Goal: Transaction & Acquisition: Purchase product/service

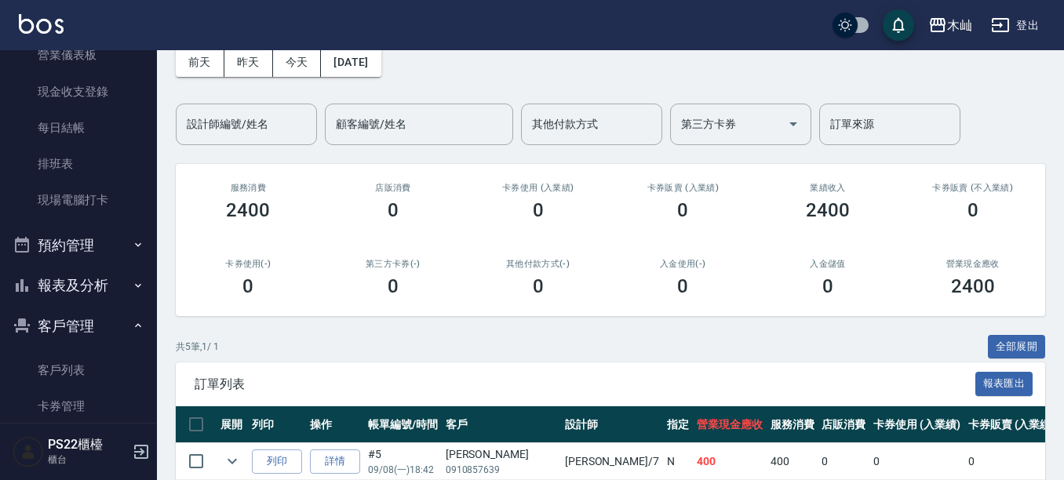
scroll to position [314, 0]
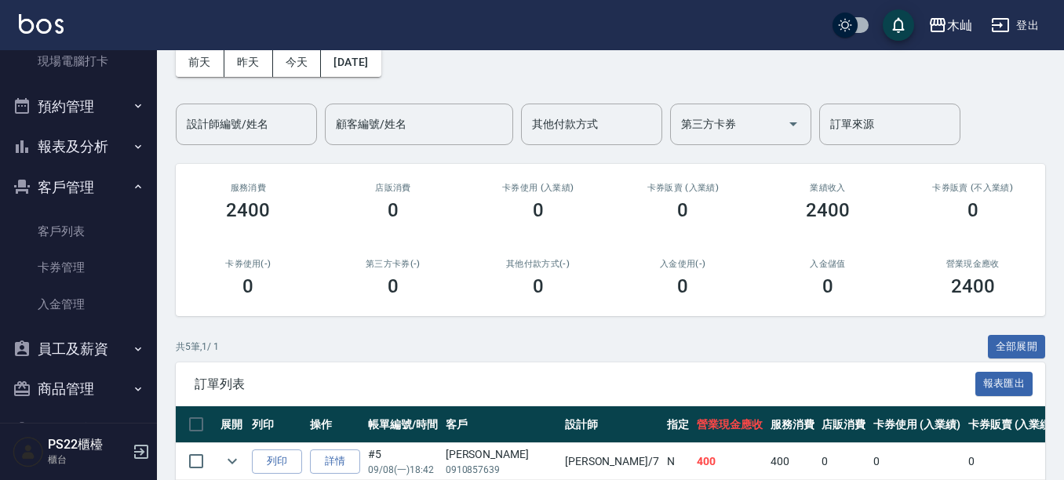
click at [81, 145] on button "報表及分析" at bounding box center [78, 146] width 144 height 41
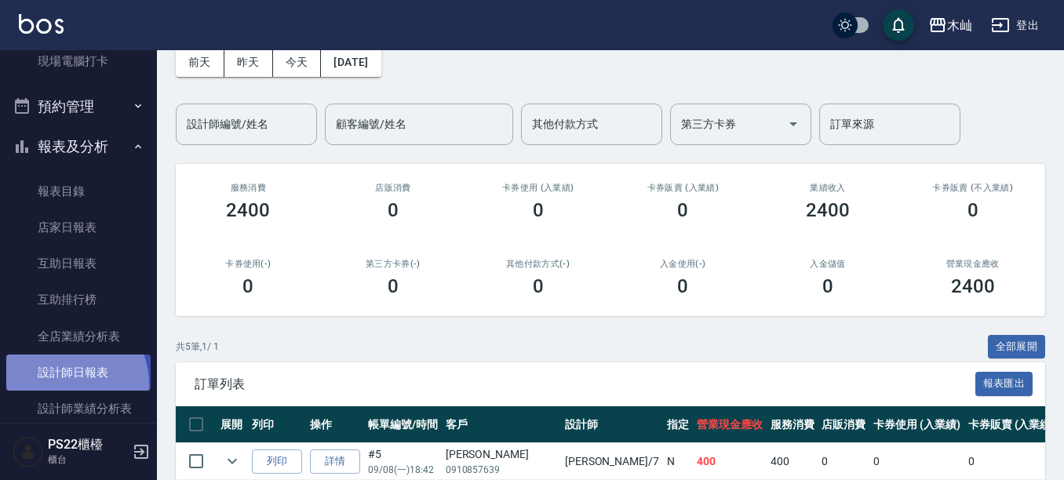
click at [64, 384] on link "設計師日報表" at bounding box center [78, 373] width 144 height 36
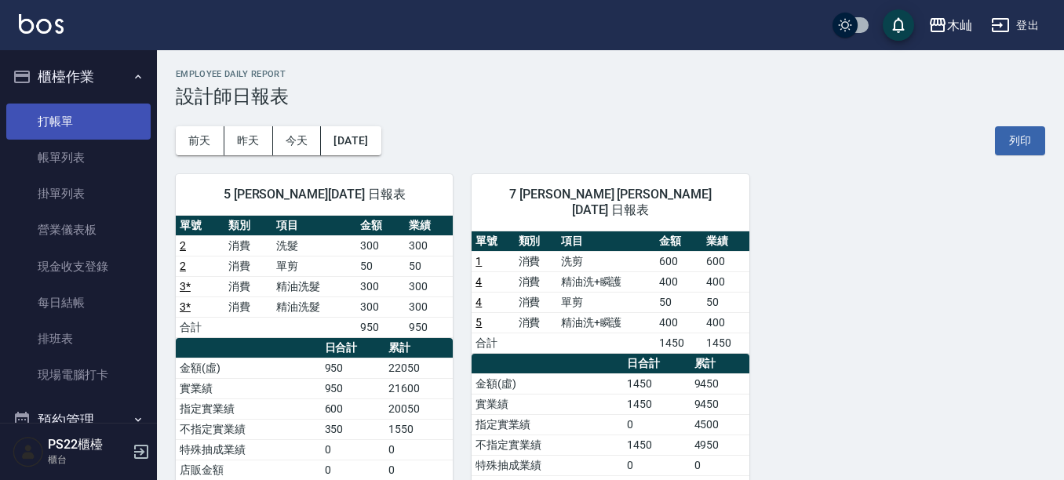
click at [110, 132] on link "打帳單" at bounding box center [78, 122] width 144 height 36
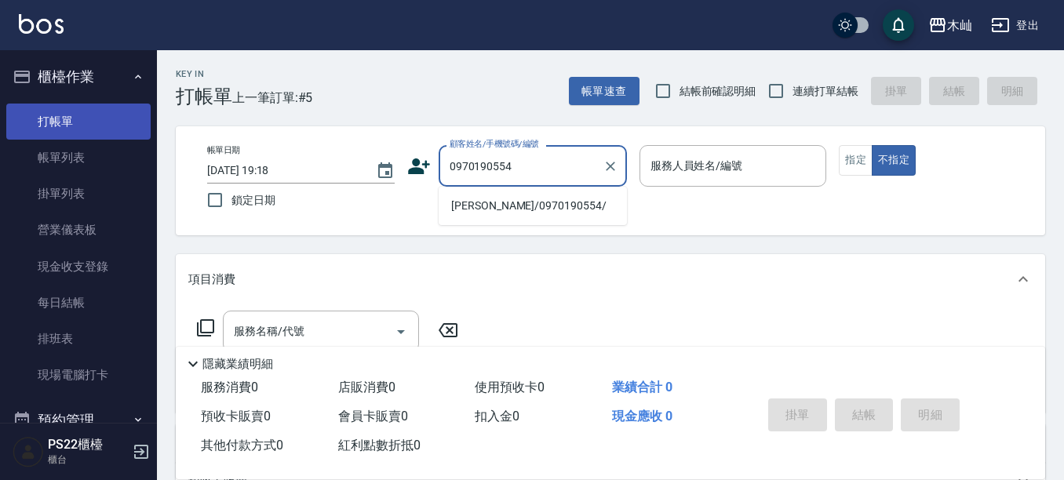
type input "[PERSON_NAME]/0970190554/"
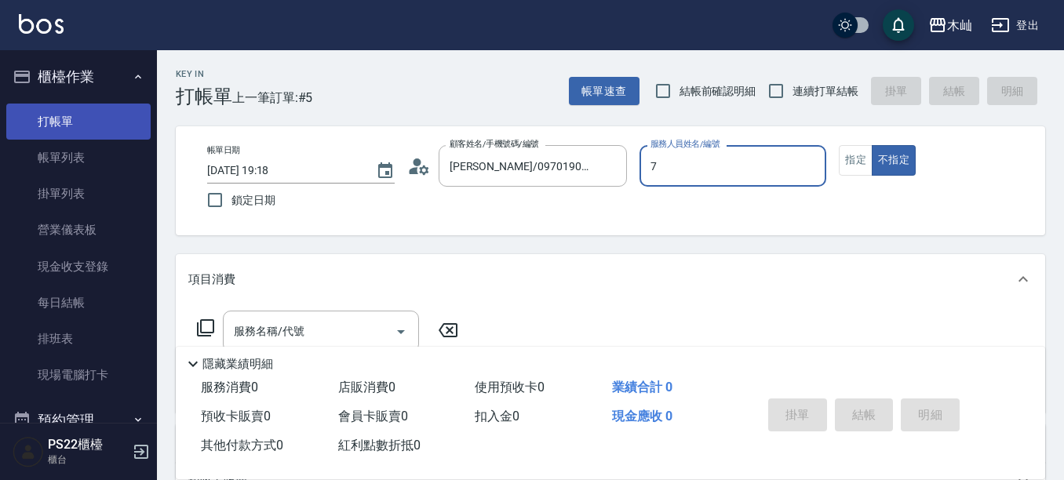
type input "[PERSON_NAME]-7"
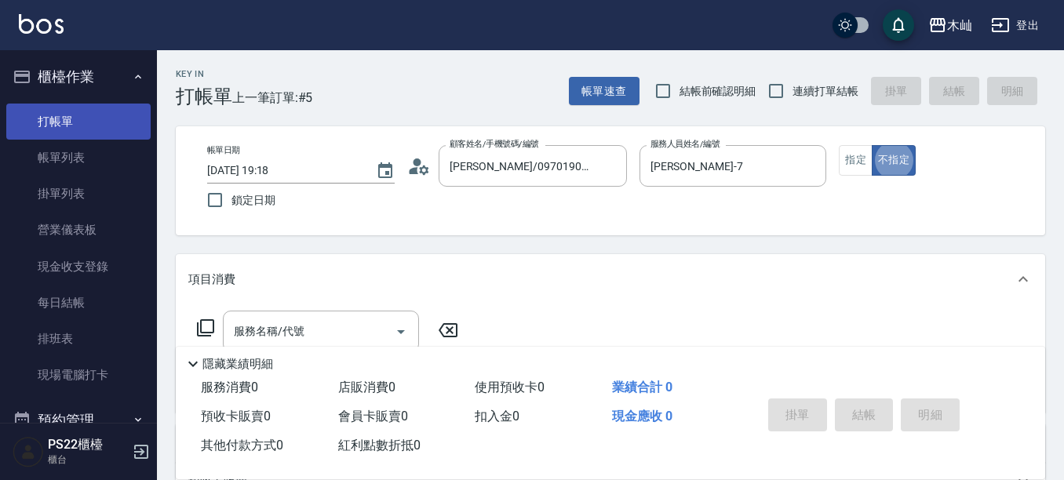
type button "false"
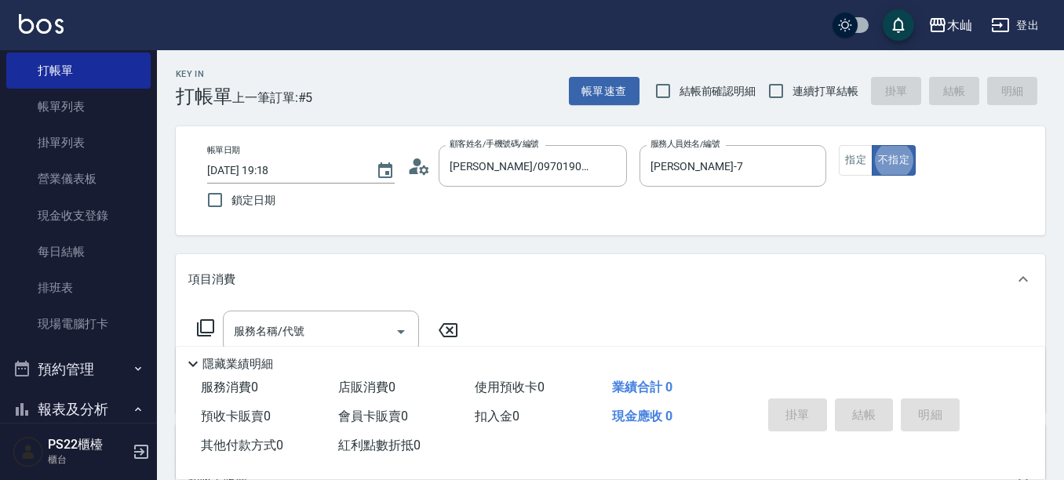
scroll to position [78, 0]
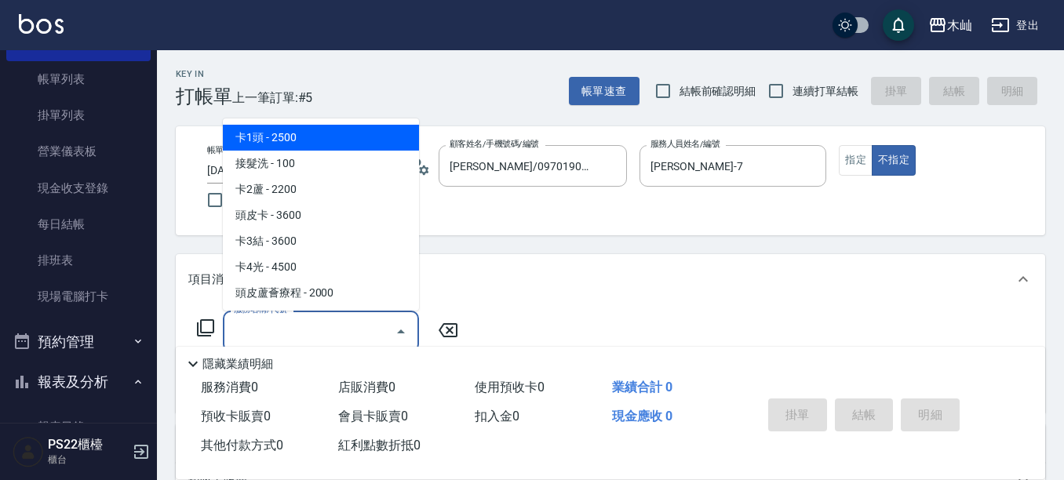
click at [338, 335] on input "服務名稱/代號" at bounding box center [309, 331] width 158 height 27
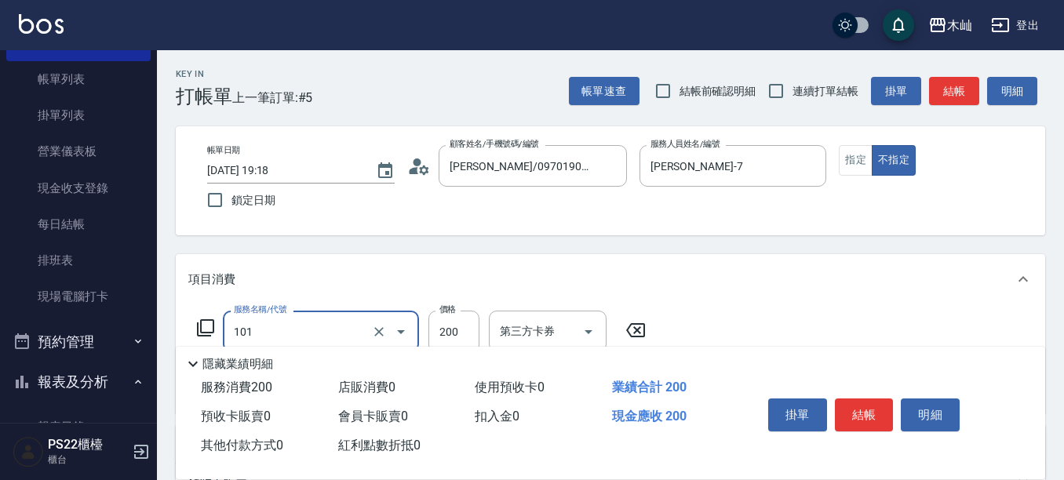
type input "洗髮(101)"
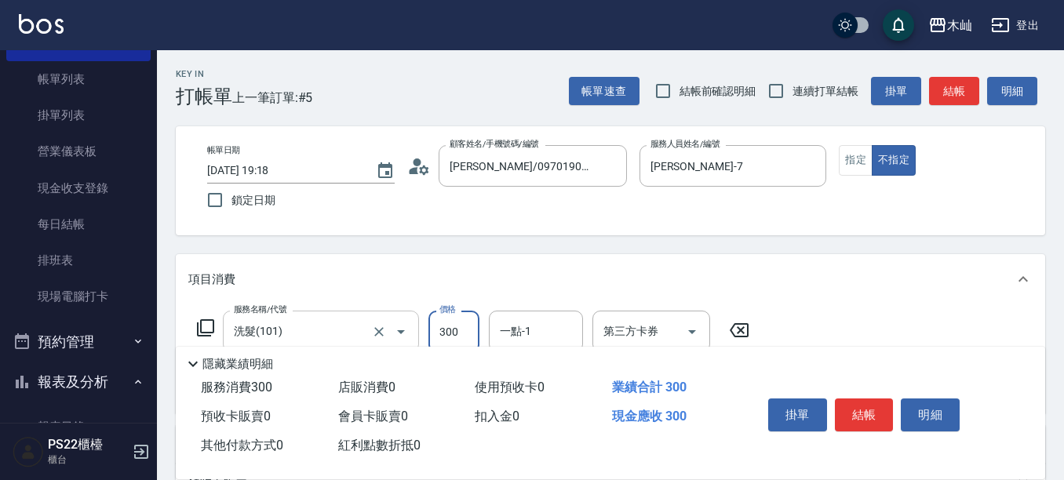
type input "300"
click at [851, 421] on button "結帳" at bounding box center [864, 414] width 59 height 33
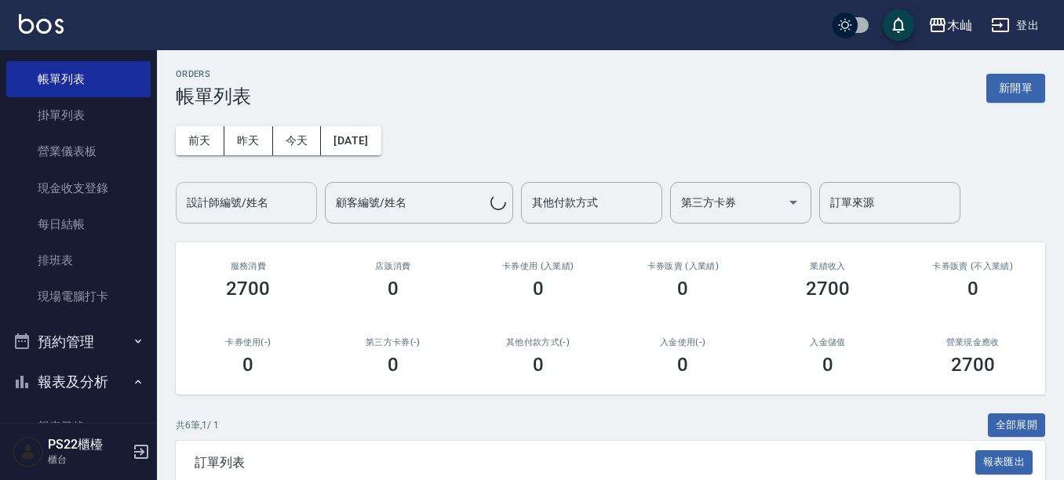
click at [290, 196] on input "設計師編號/姓名" at bounding box center [246, 202] width 127 height 27
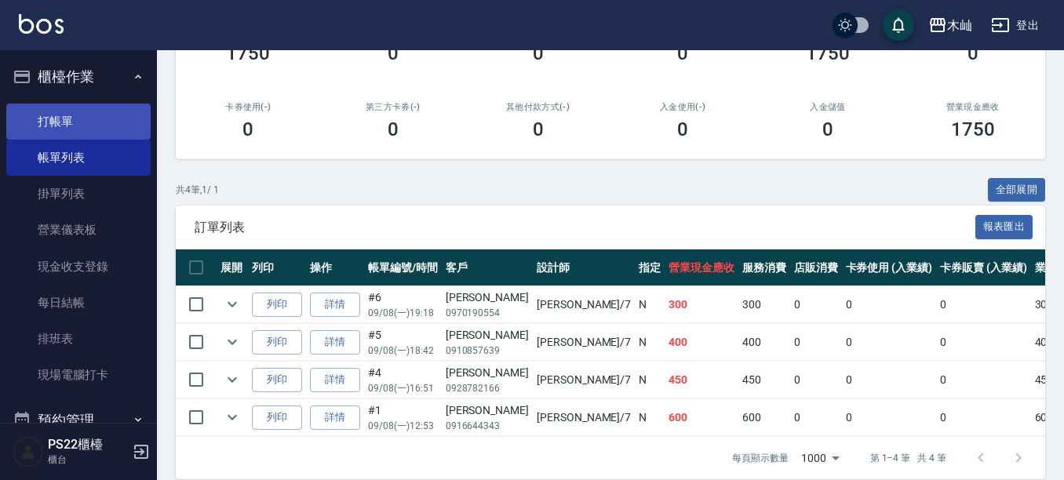
type input "[PERSON_NAME]-7"
click at [127, 104] on link "打帳單" at bounding box center [78, 122] width 144 height 36
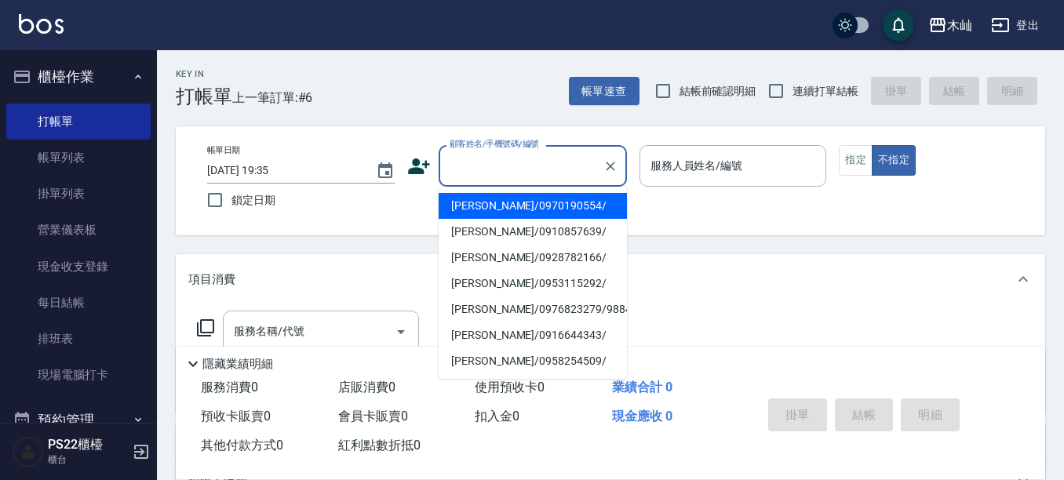
click at [536, 170] on input "顧客姓名/手機號碼/編號" at bounding box center [520, 165] width 151 height 27
click at [567, 206] on li "正妹/正妹10726/10726" at bounding box center [532, 206] width 188 height 26
type input "正妹/正妹10726/10726"
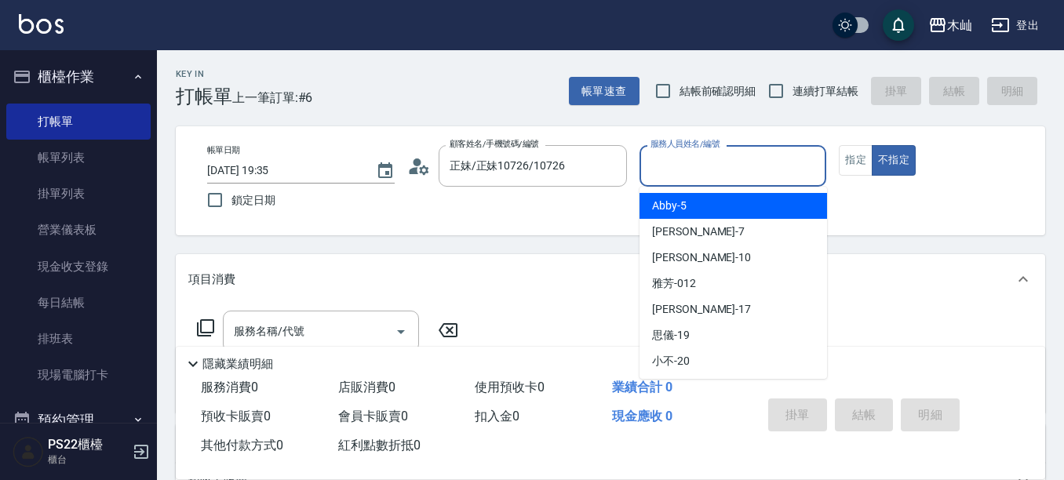
click at [694, 153] on input "服務人員姓名/編號" at bounding box center [732, 165] width 173 height 27
click at [666, 208] on span "Abby -5" at bounding box center [669, 206] width 35 height 16
type input "Abby-5"
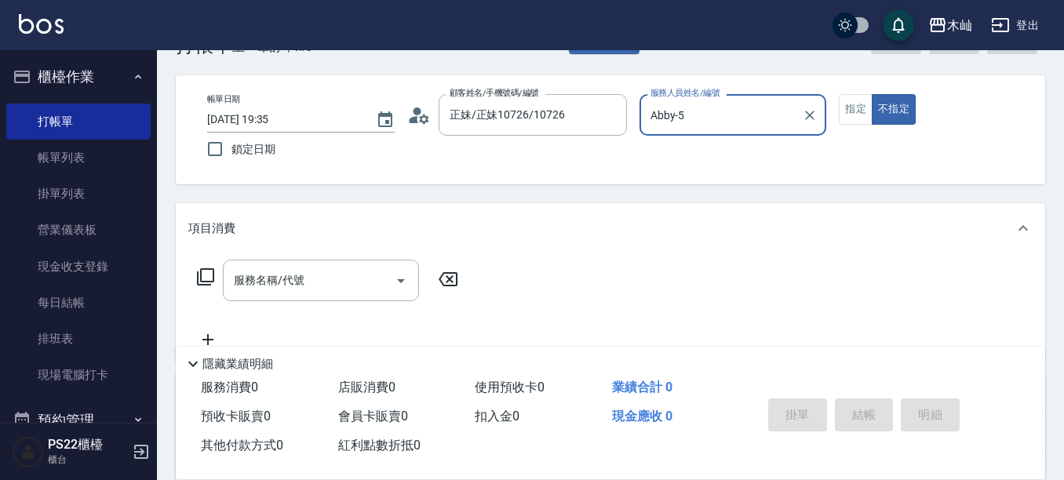
scroll to position [78, 0]
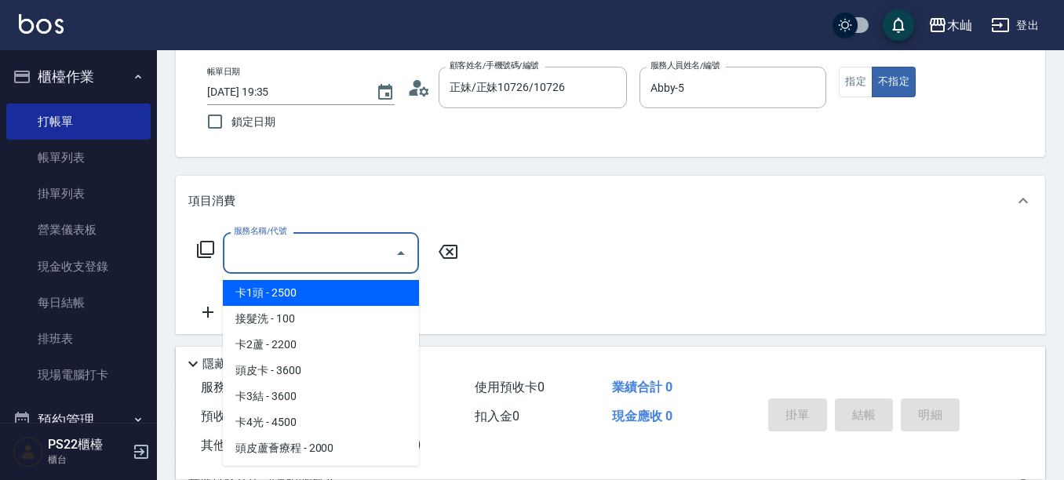
click at [271, 258] on input "服務名稱/代號" at bounding box center [309, 252] width 158 height 27
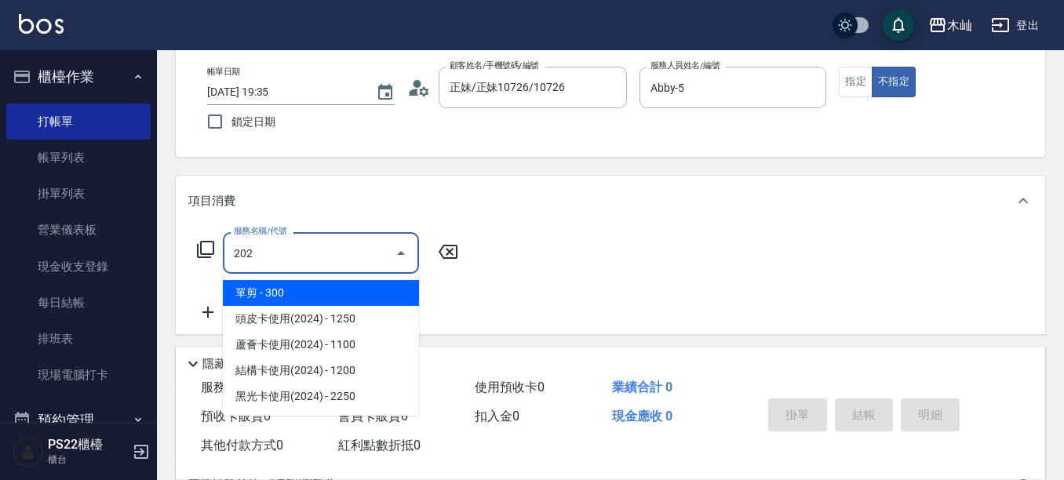
type input "單剪(202)"
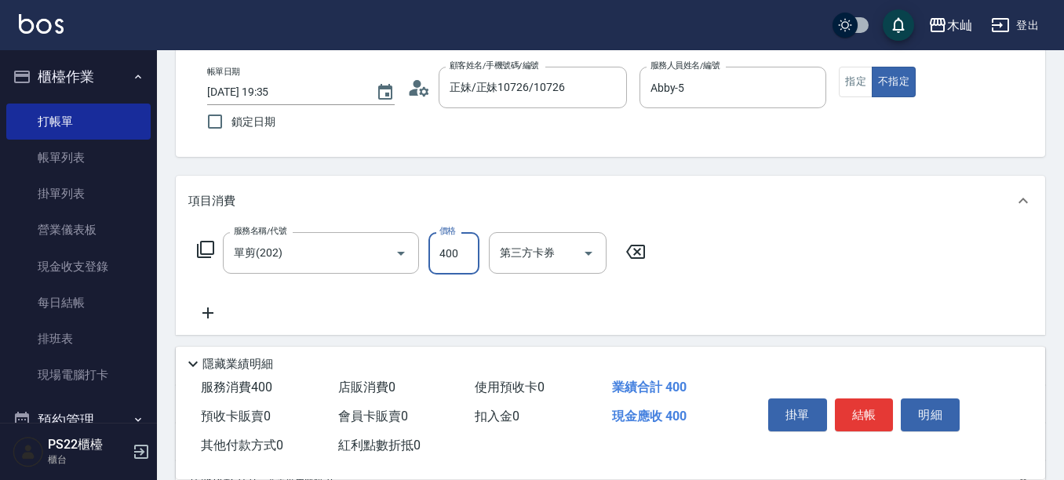
type input "400"
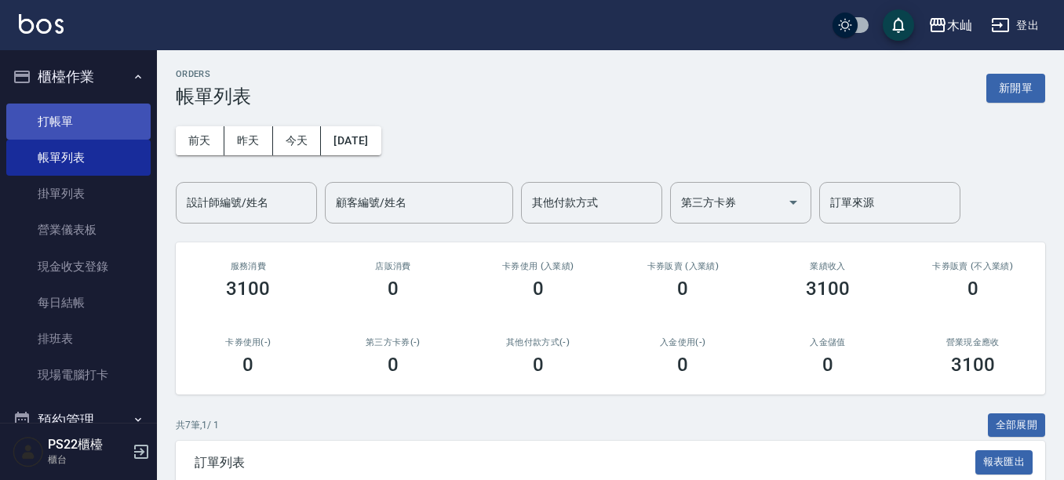
click at [96, 109] on link "打帳單" at bounding box center [78, 122] width 144 height 36
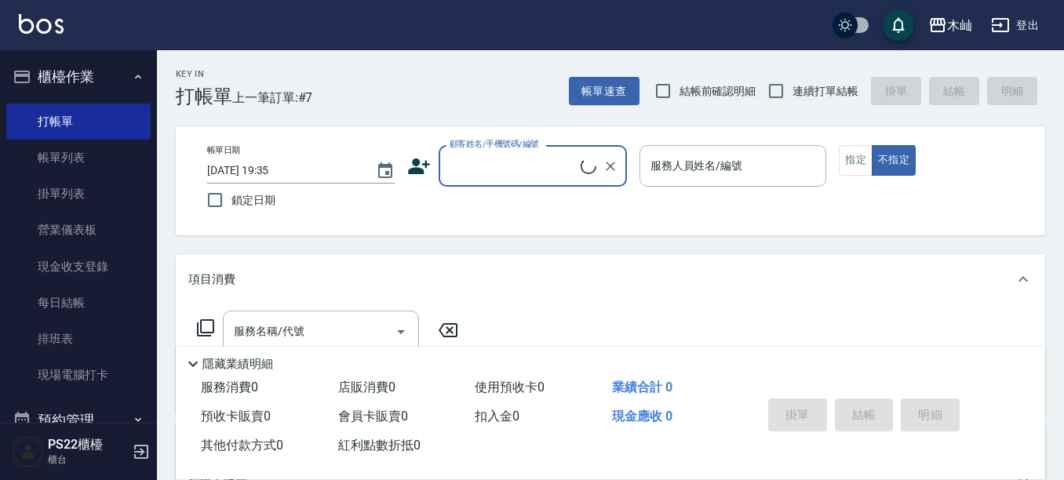
click at [413, 165] on icon at bounding box center [419, 166] width 22 height 16
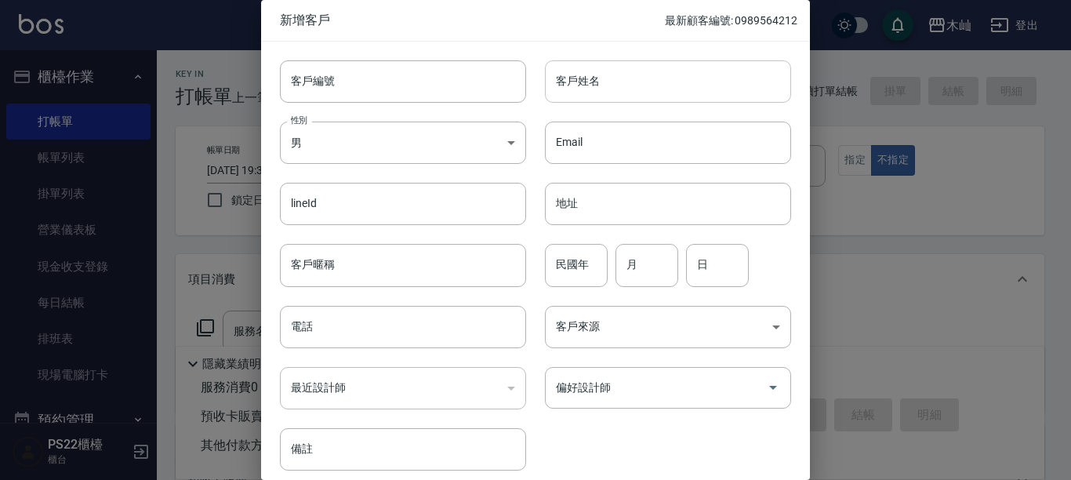
click at [644, 82] on input "客戶姓名" at bounding box center [668, 81] width 246 height 42
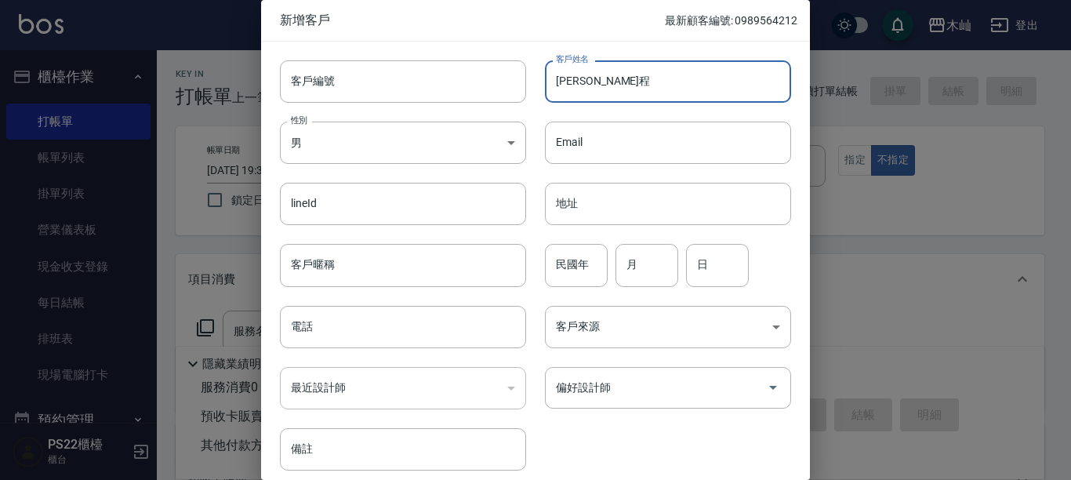
type input "[PERSON_NAME]程"
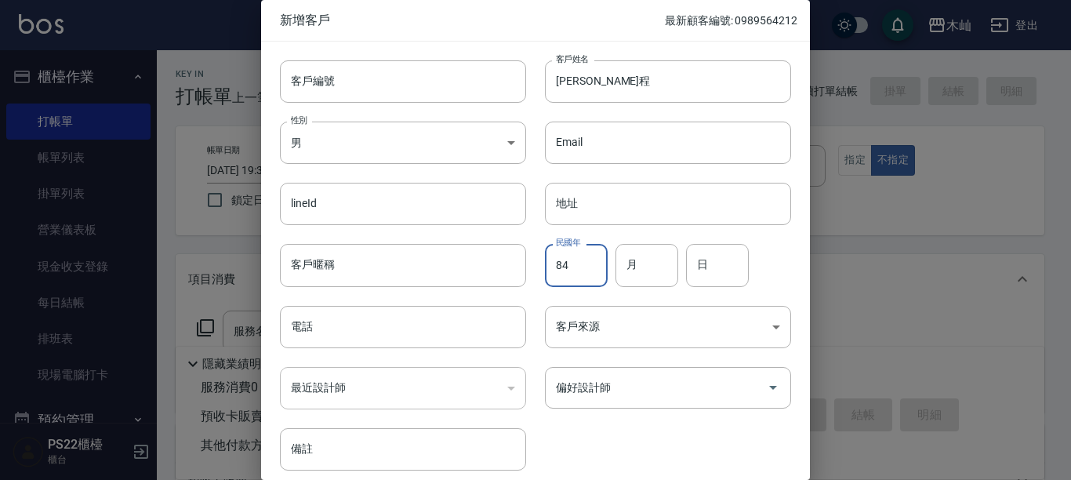
type input "84"
type input "09"
type input "25"
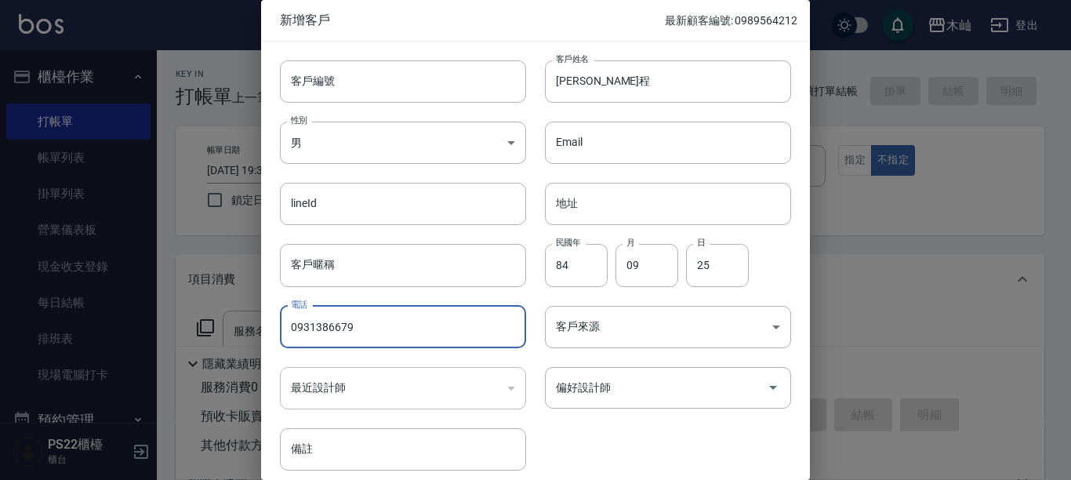
type input "0931386679"
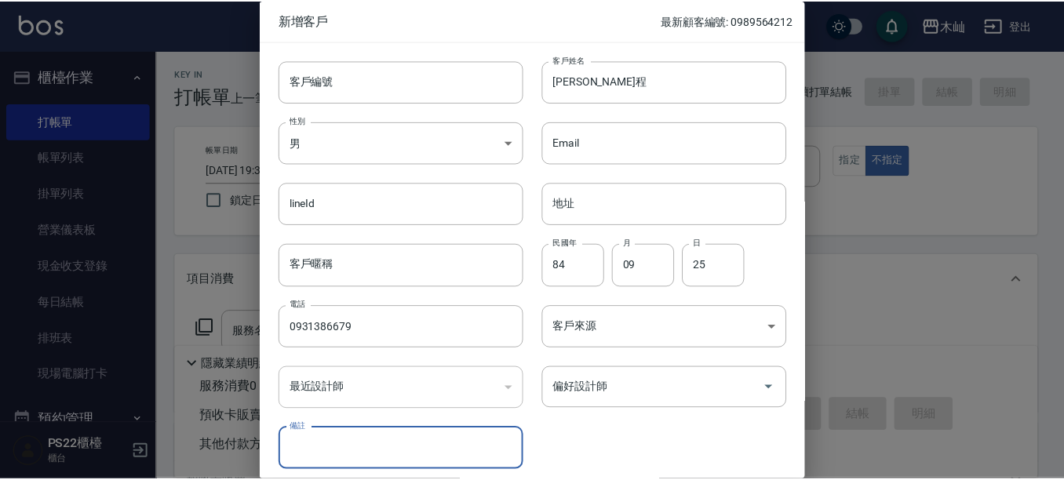
scroll to position [64, 0]
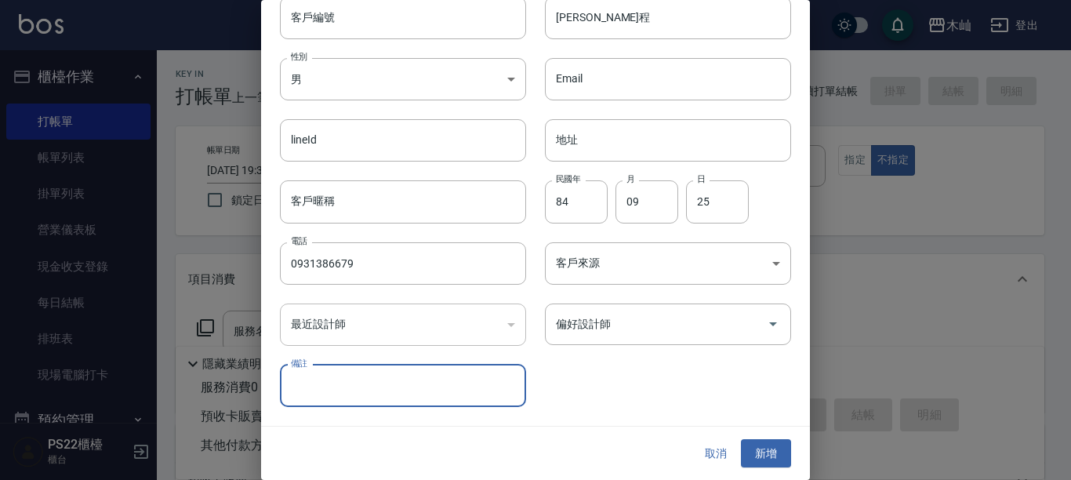
click at [741, 439] on button "新增" at bounding box center [766, 453] width 50 height 29
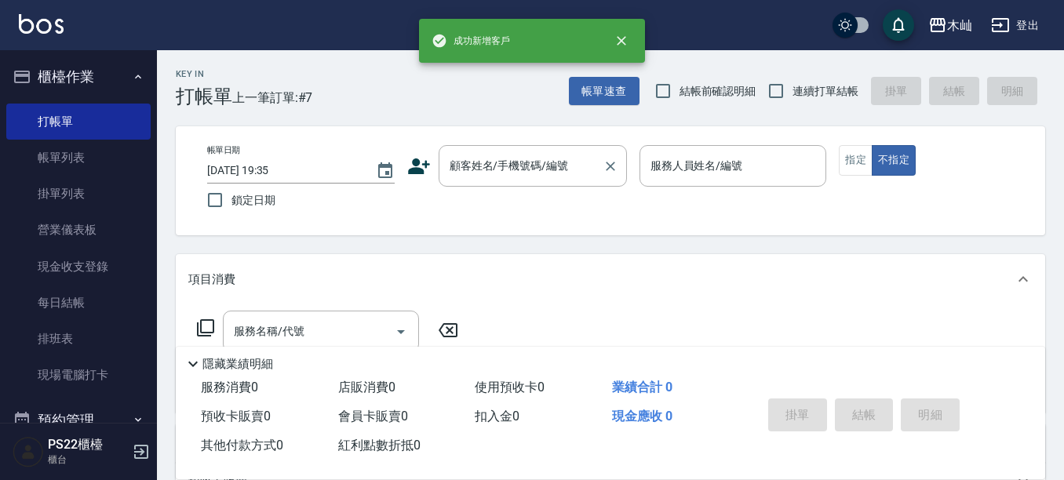
click at [525, 164] on input "顧客姓名/手機號碼/編號" at bounding box center [520, 165] width 151 height 27
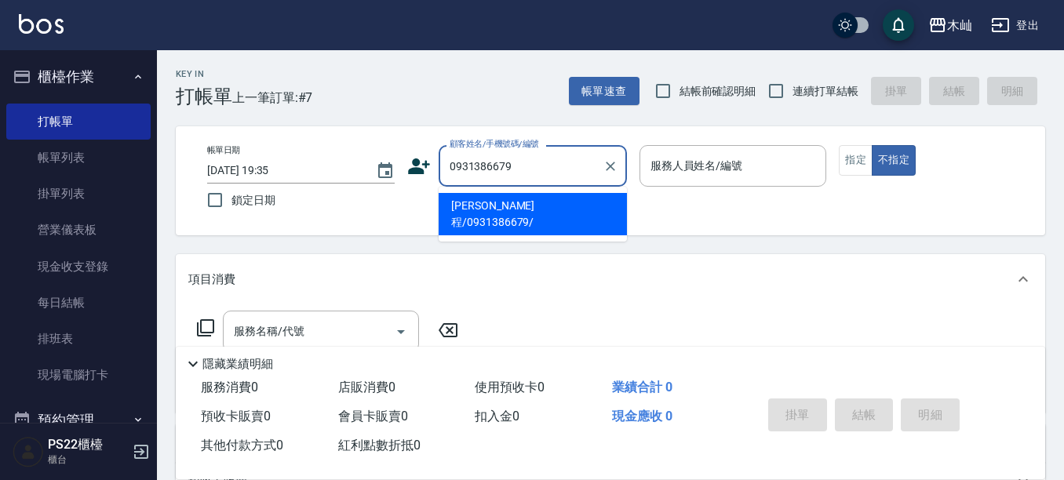
type input "[PERSON_NAME]程/0931386679/"
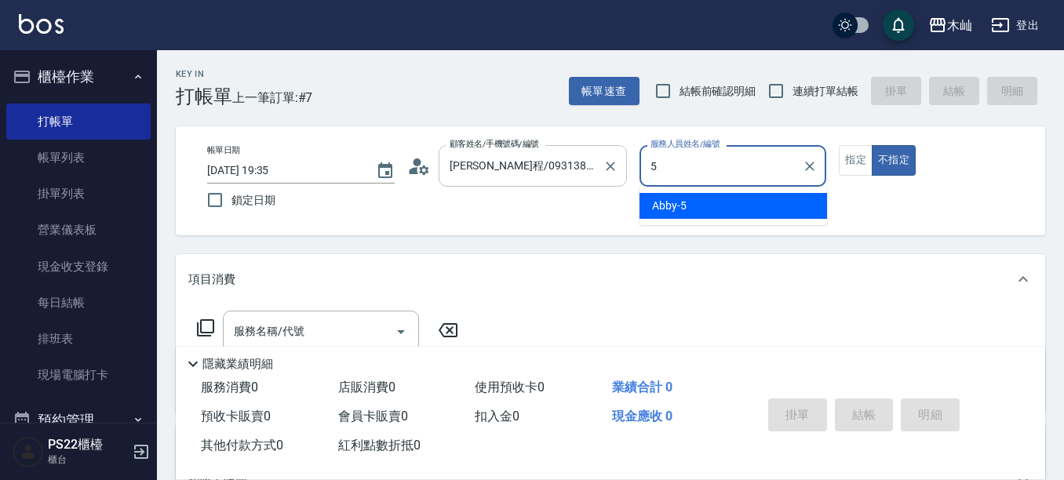
type input "Abby-5"
type button "false"
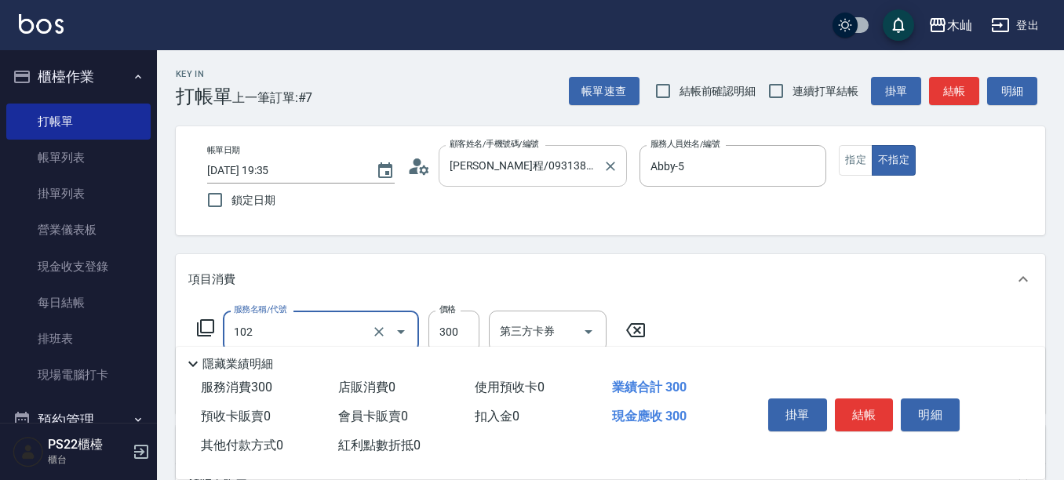
type input "精油洗髮(102)"
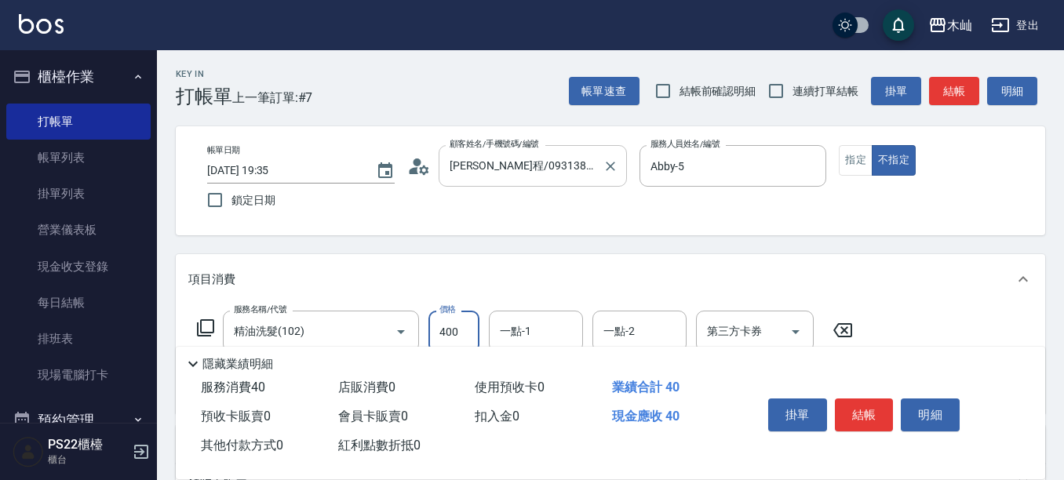
type input "400"
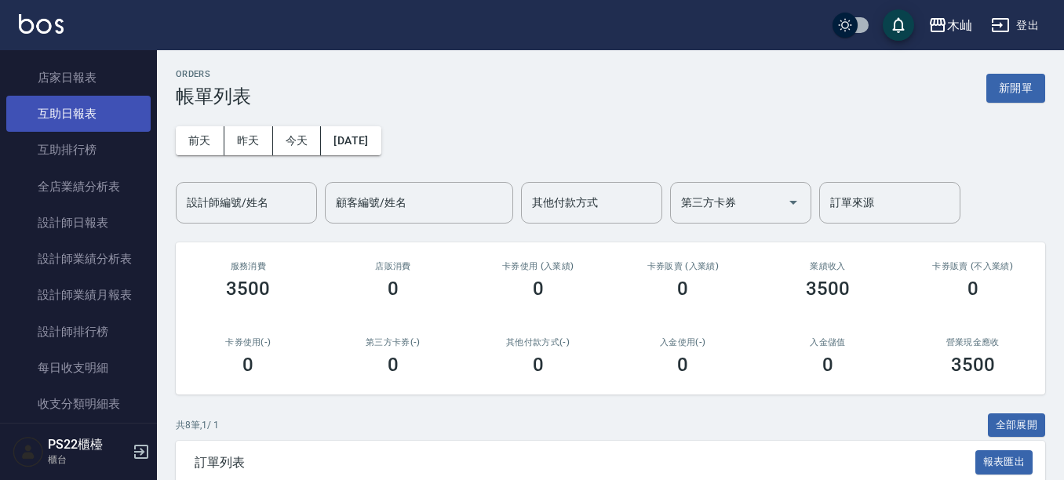
scroll to position [471, 0]
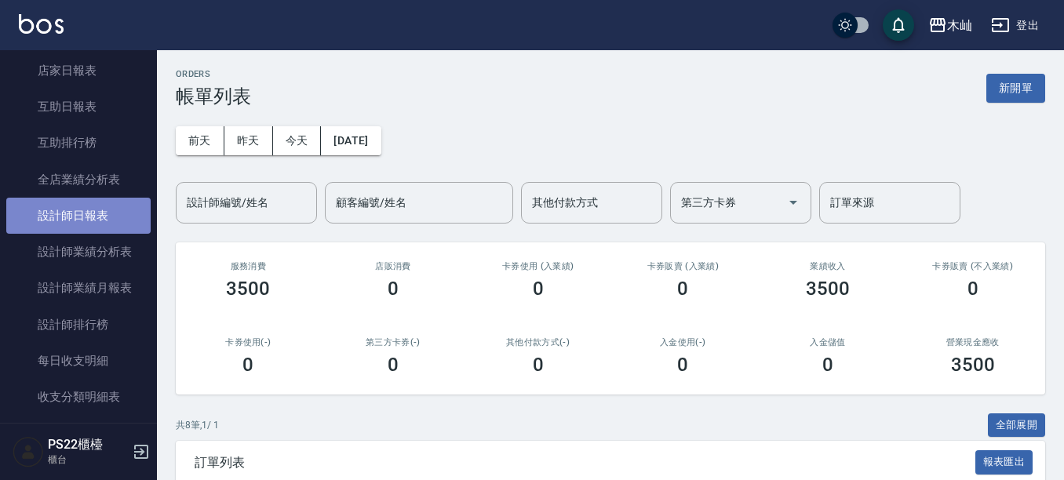
click at [105, 227] on link "設計師日報表" at bounding box center [78, 216] width 144 height 36
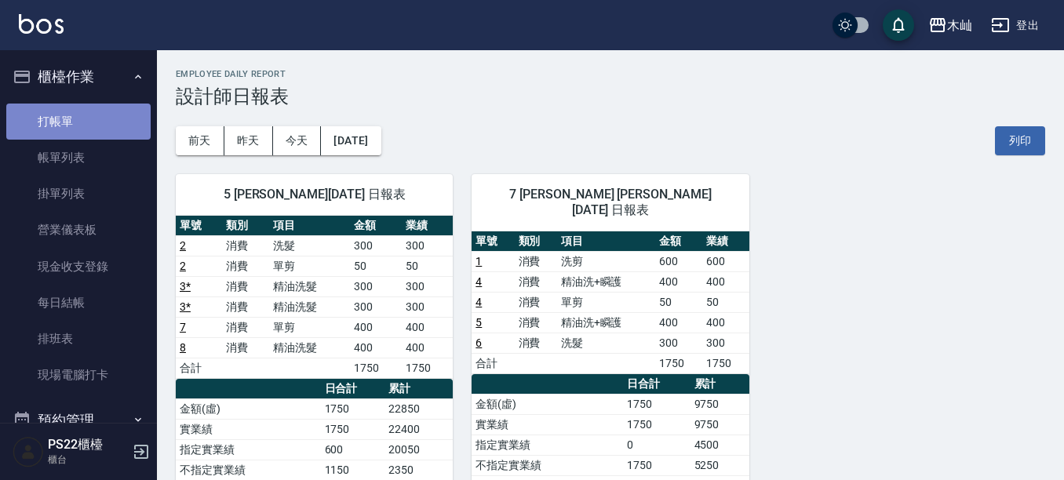
click at [88, 118] on link "打帳單" at bounding box center [78, 122] width 144 height 36
